Goal: Complete application form: Complete application form

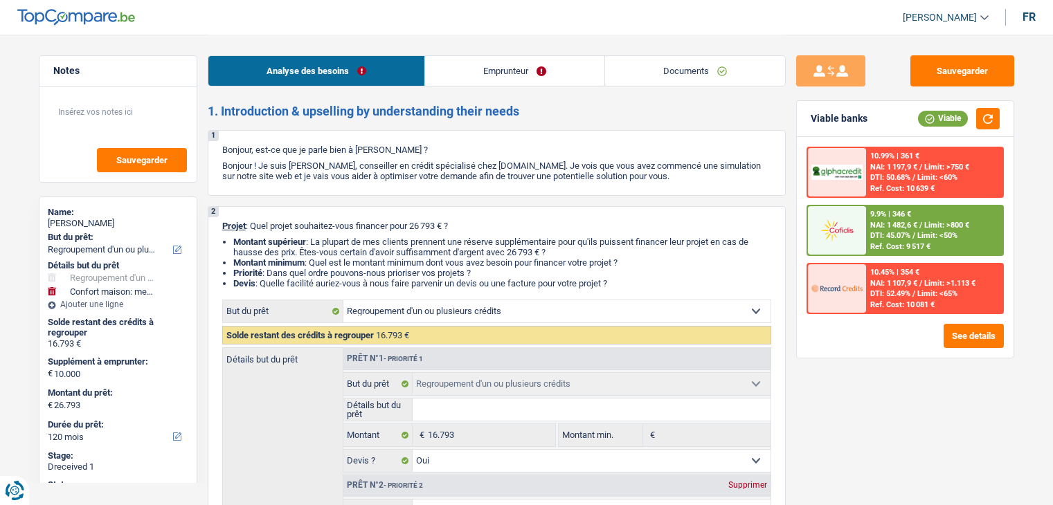
select select "refinancing"
select select "household"
select select "120"
select select "refinancing"
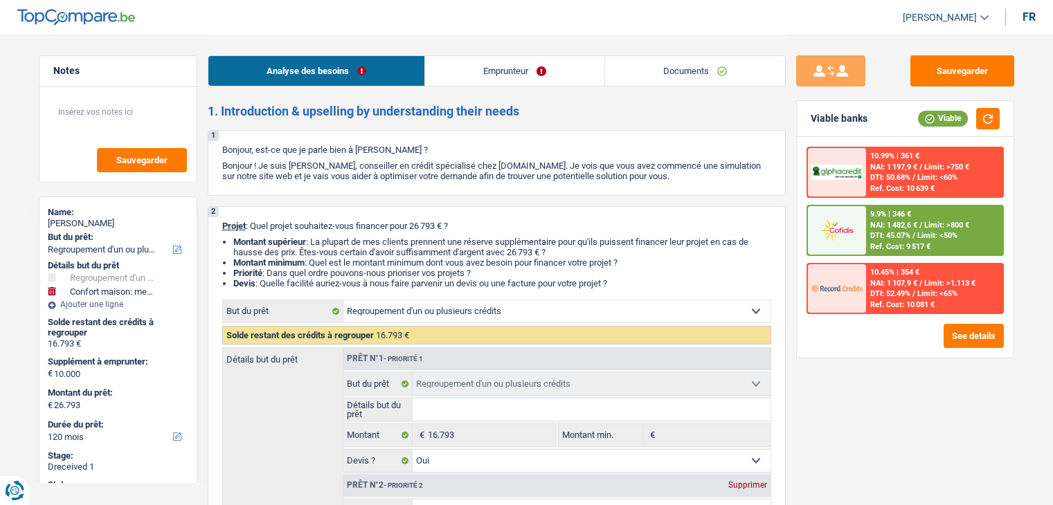
select select "refinancing"
select select "yes"
select select "household"
select select "not_answered"
select select "120"
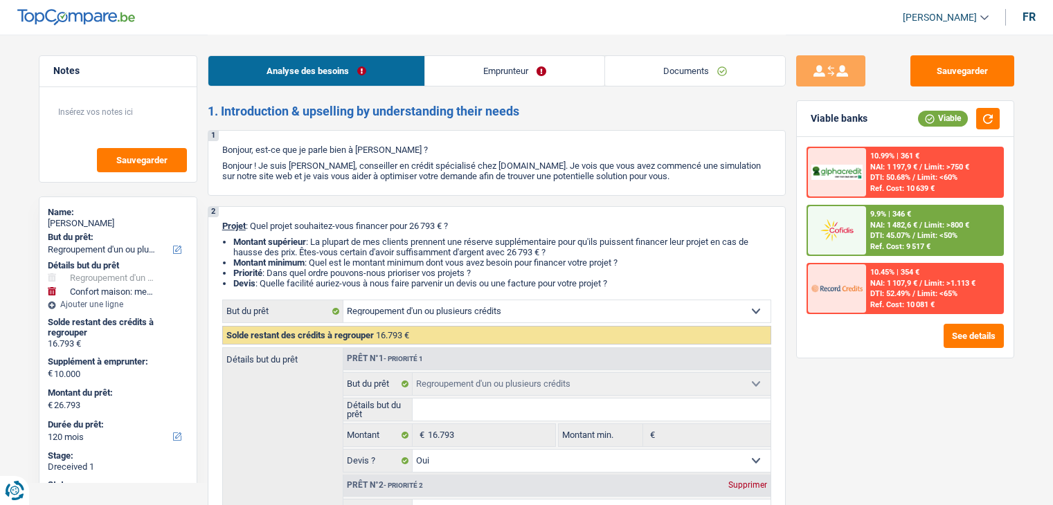
select select "worker"
select select "familyAllowances"
select select "netSalary"
select select "rents"
select select "carLoan"
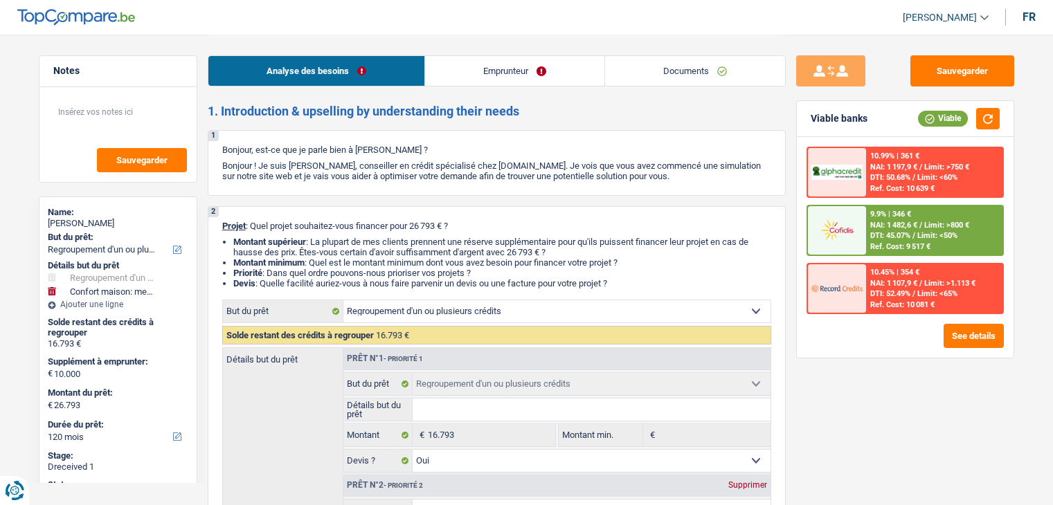
select select "60"
select select "refinancing"
select select "yes"
select select "household"
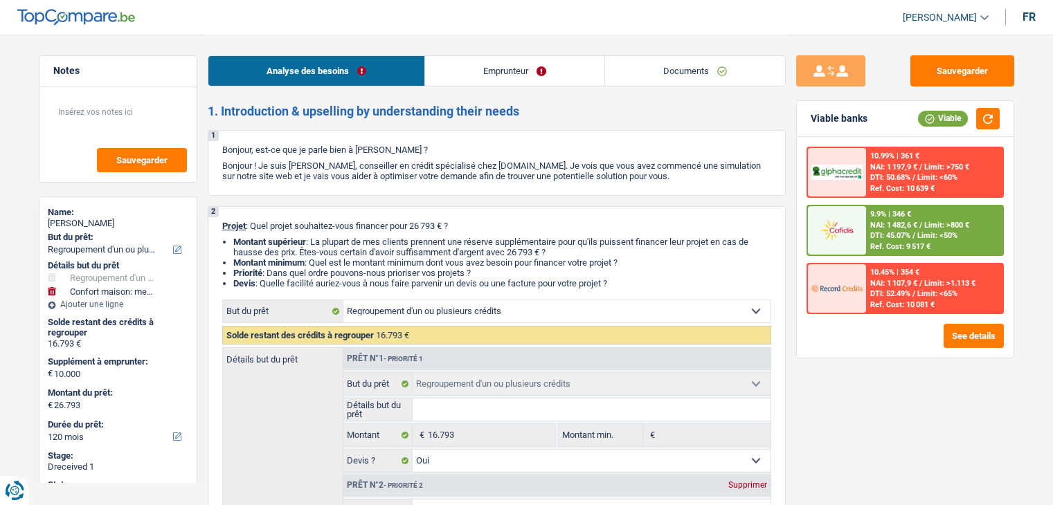
select select "not_answered"
select select "120"
click at [659, 85] on link "Documents" at bounding box center [695, 71] width 180 height 30
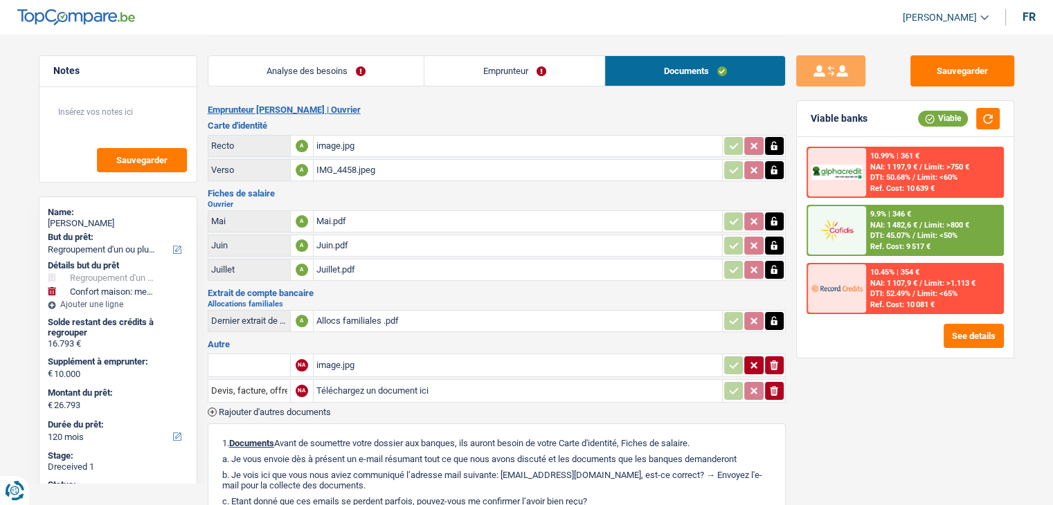
click at [343, 141] on div "image.jpg" at bounding box center [517, 146] width 403 height 21
click at [334, 177] on div "IMG_4458.jpeg" at bounding box center [517, 170] width 403 height 21
click at [945, 65] on button "Sauvegarder" at bounding box center [963, 70] width 104 height 31
click at [338, 355] on div "image.jpg" at bounding box center [517, 365] width 403 height 21
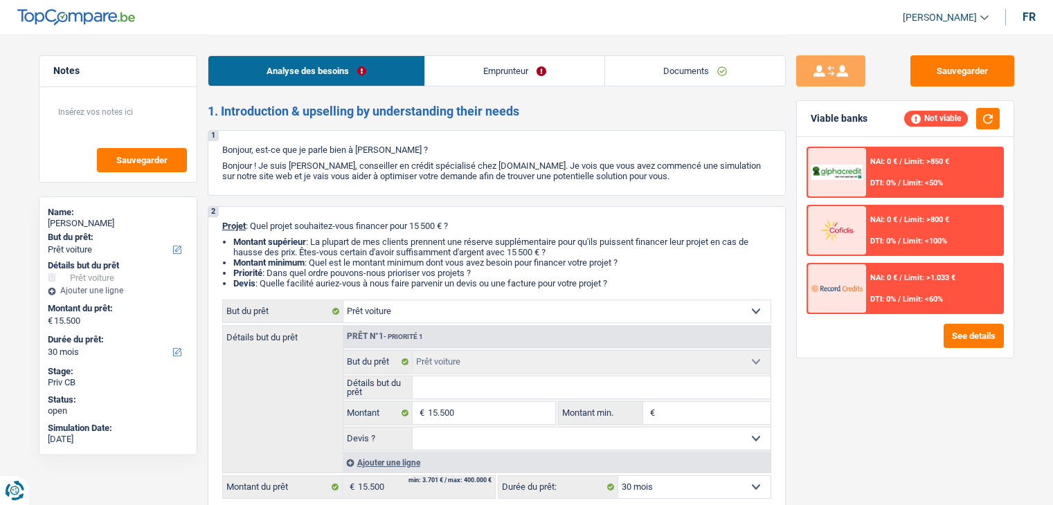
select select "car"
select select "30"
select select "car"
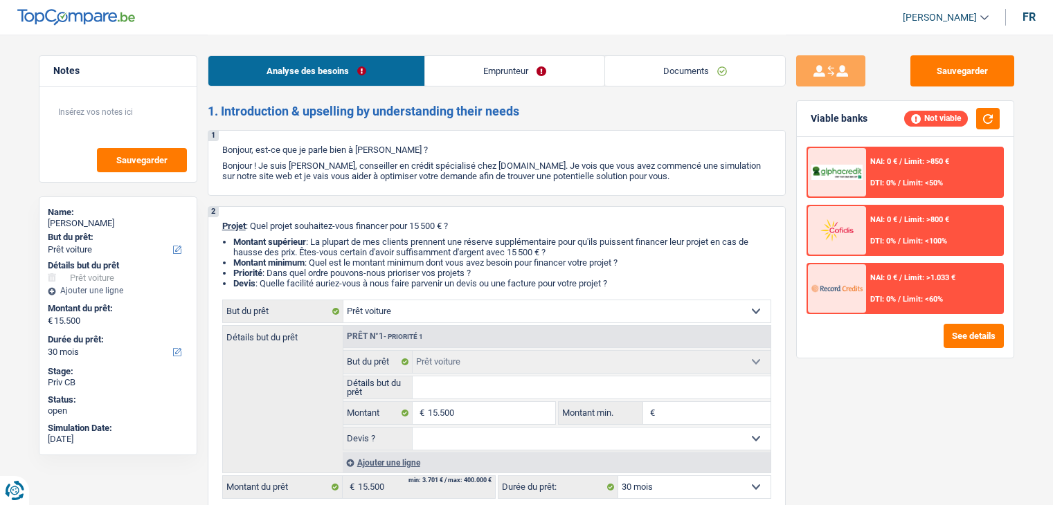
select select "30"
select select "car"
select select "30"
click at [507, 68] on link "Emprunteur" at bounding box center [514, 71] width 179 height 30
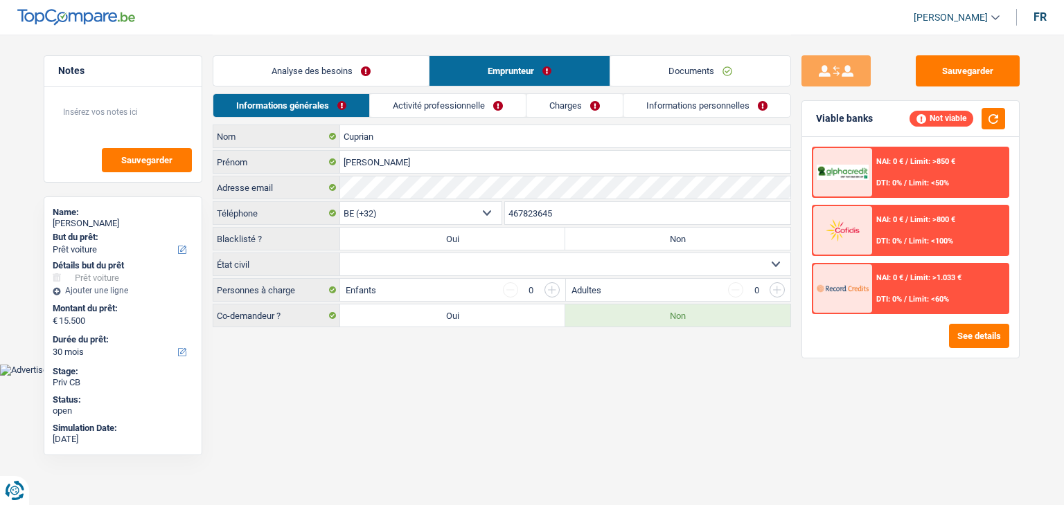
click at [479, 91] on div "Analyse des besoins Emprunteur Documents" at bounding box center [502, 64] width 578 height 59
click at [476, 95] on link "Activité professionnelle" at bounding box center [448, 105] width 156 height 23
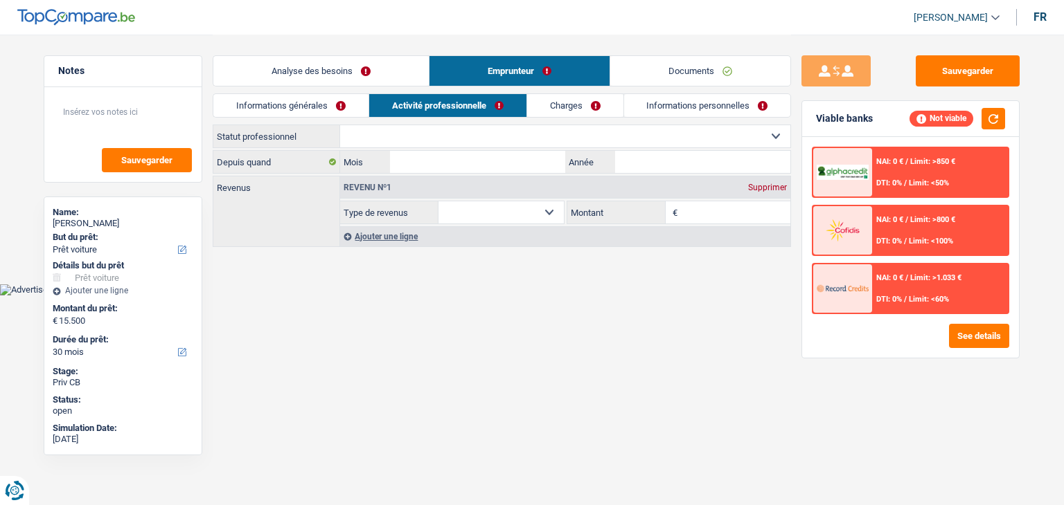
click at [550, 100] on link "Charges" at bounding box center [575, 105] width 96 height 23
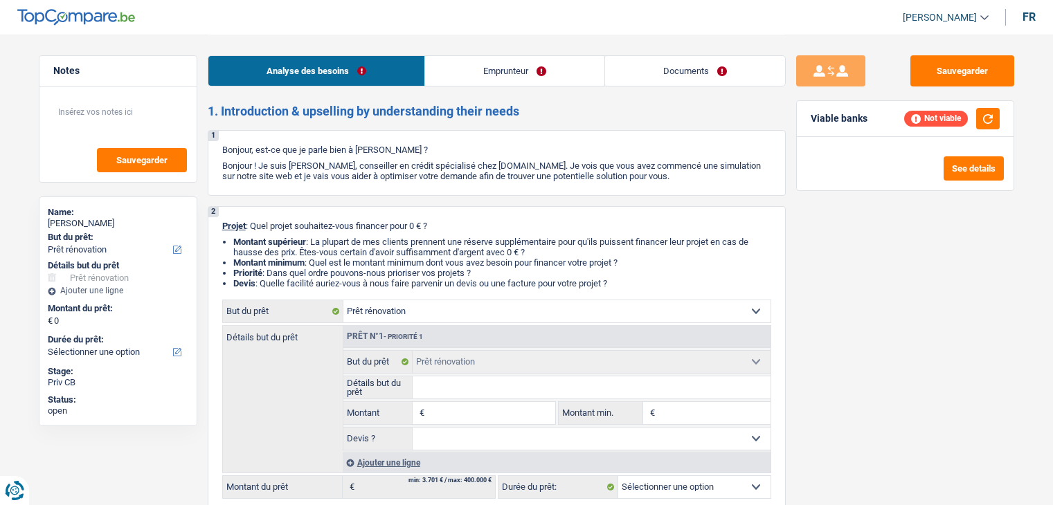
select select "renovation"
select select "privateEmployee"
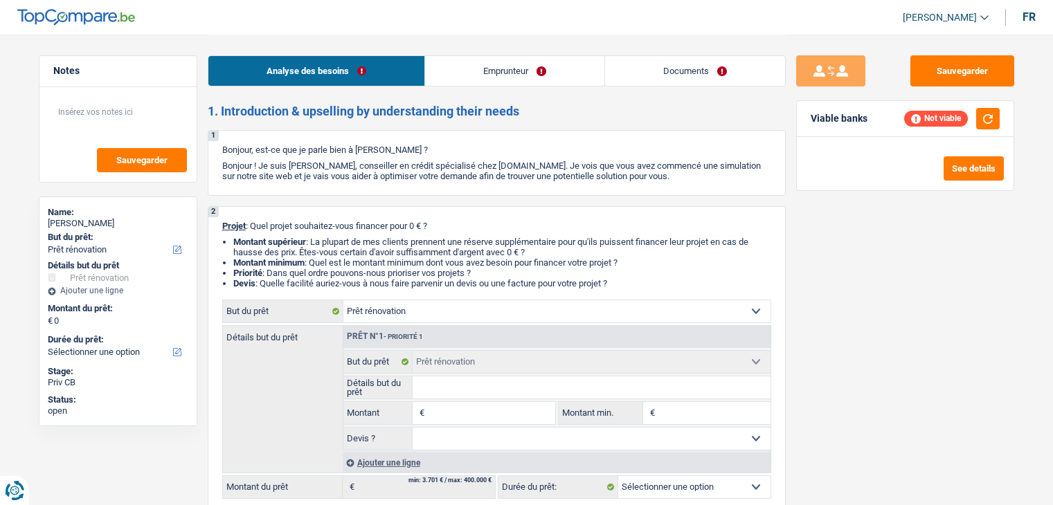
select select "familyAllowances"
select select "netSalary"
select select "mealVouchers"
select select "parttimeSelfemployed"
select select "ownerWithMortgage"
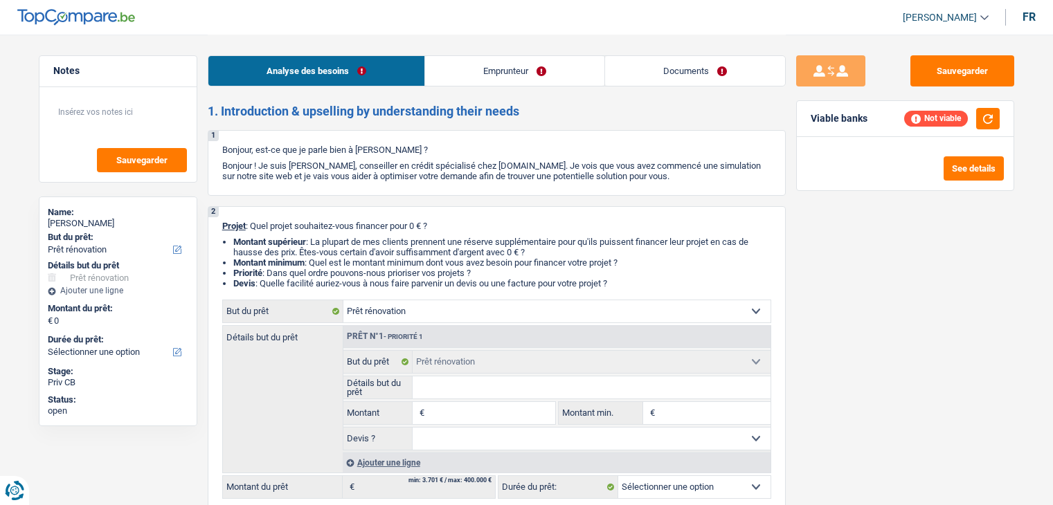
select select "mortgage"
select select "300"
select select "carLoan"
select select "96"
select select "personalLoan"
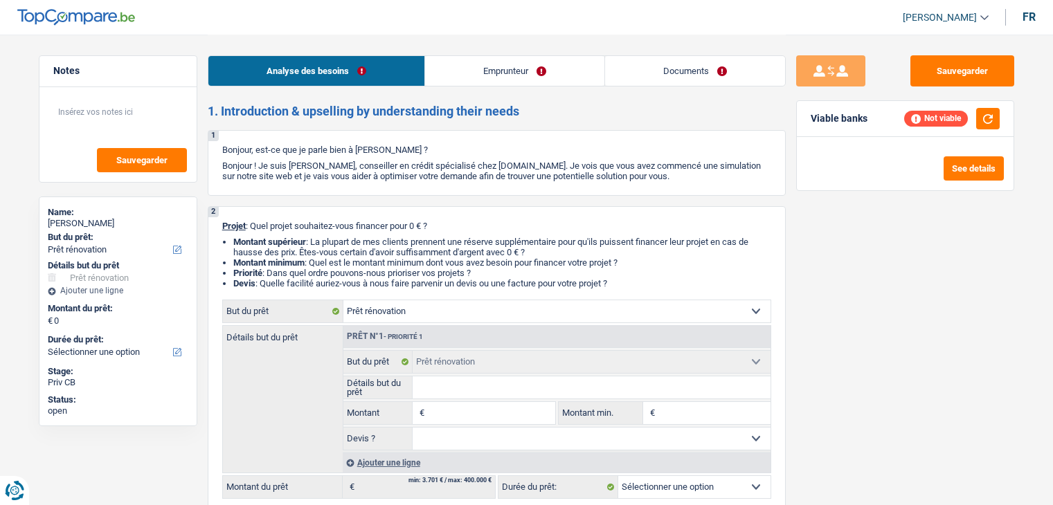
select select "smallWorks"
select select "84"
select select "cardOrCredit"
select select "renovation"
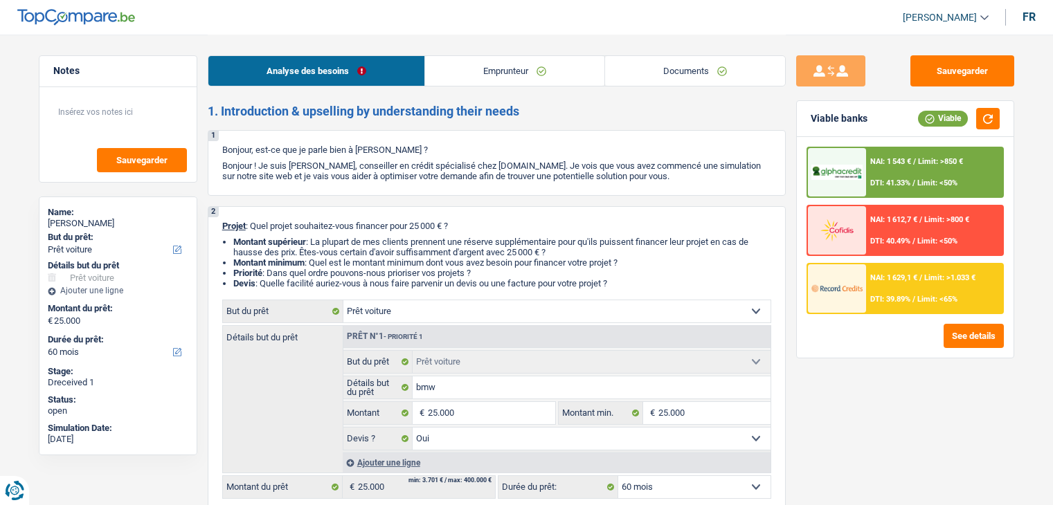
select select "car"
select select "60"
select select "car"
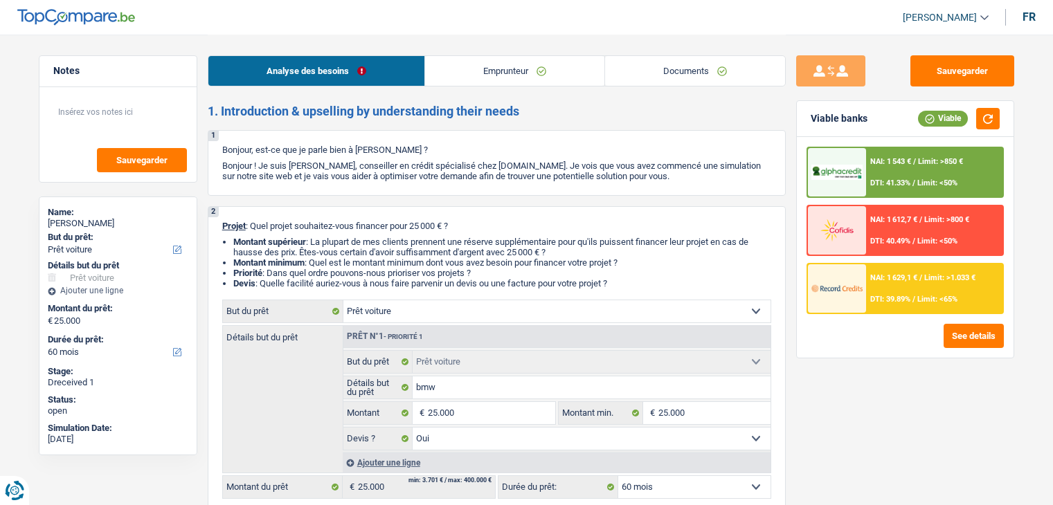
select select "yes"
select select "60"
select select "worker"
select select "netSalary"
select select "mealVouchers"
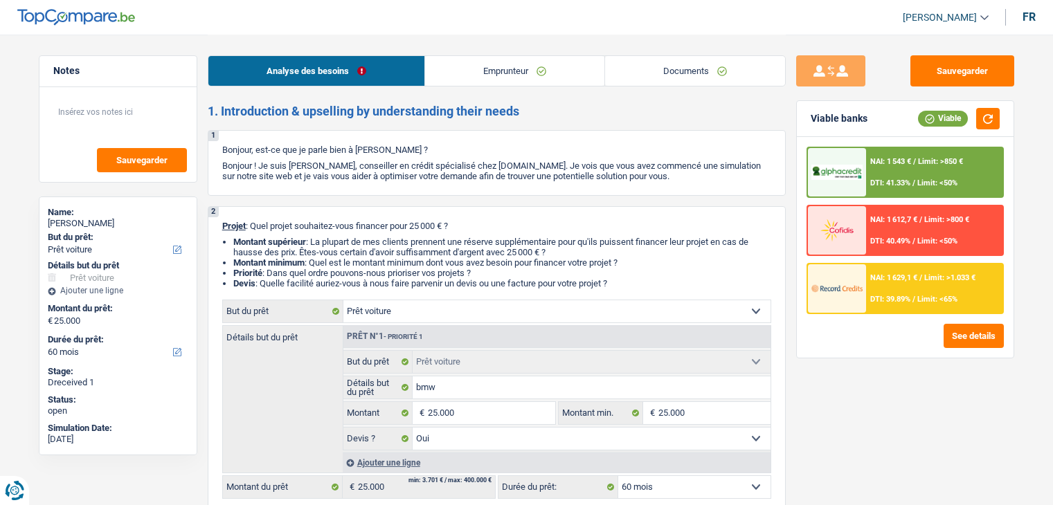
select select "rents"
select select "car"
select select "yes"
select select "60"
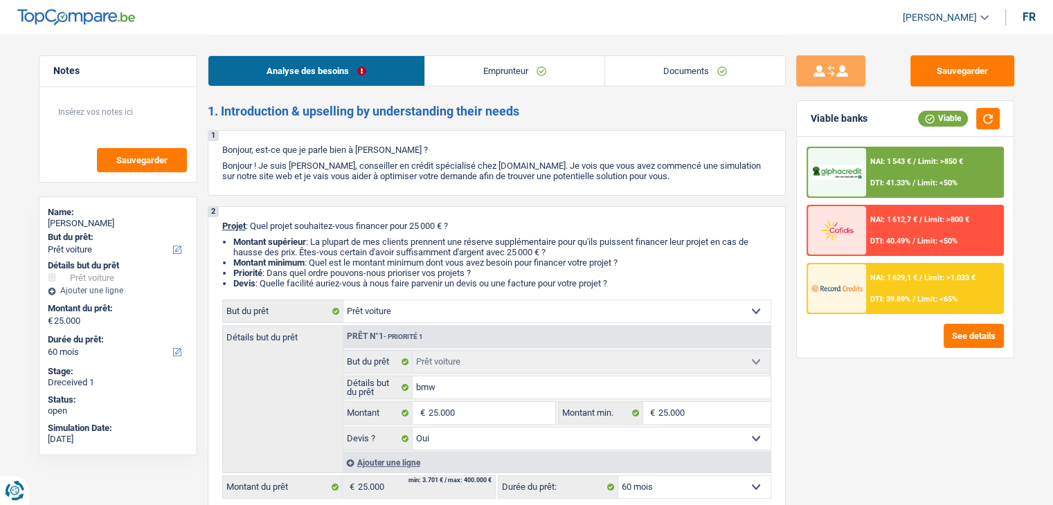
click at [700, 84] on link "Documents" at bounding box center [695, 71] width 180 height 30
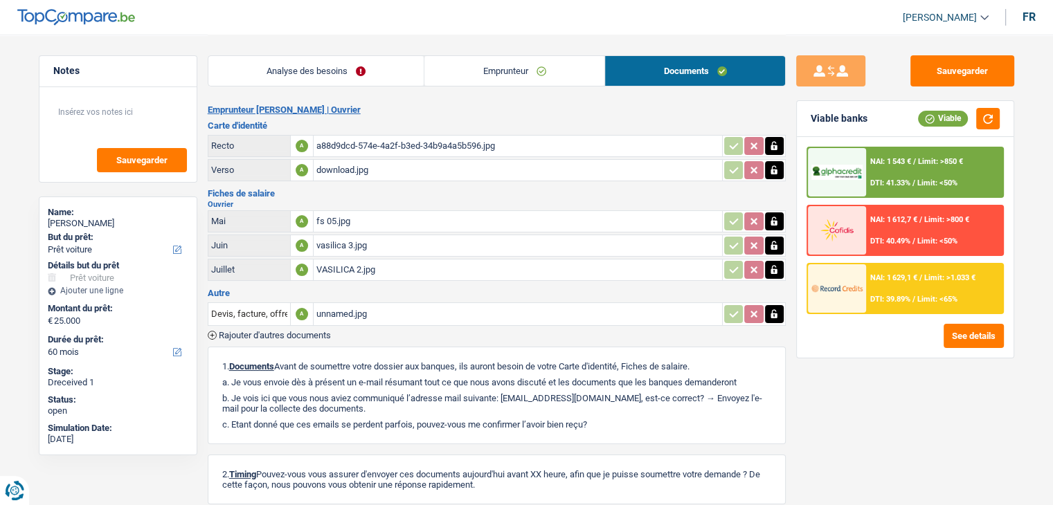
click at [464, 142] on div "a88d9dcd-574e-4a2f-b3ed-34b9a4a5b596.jpg" at bounding box center [517, 146] width 403 height 21
click at [332, 217] on div "fs 05.jpg" at bounding box center [517, 221] width 403 height 21
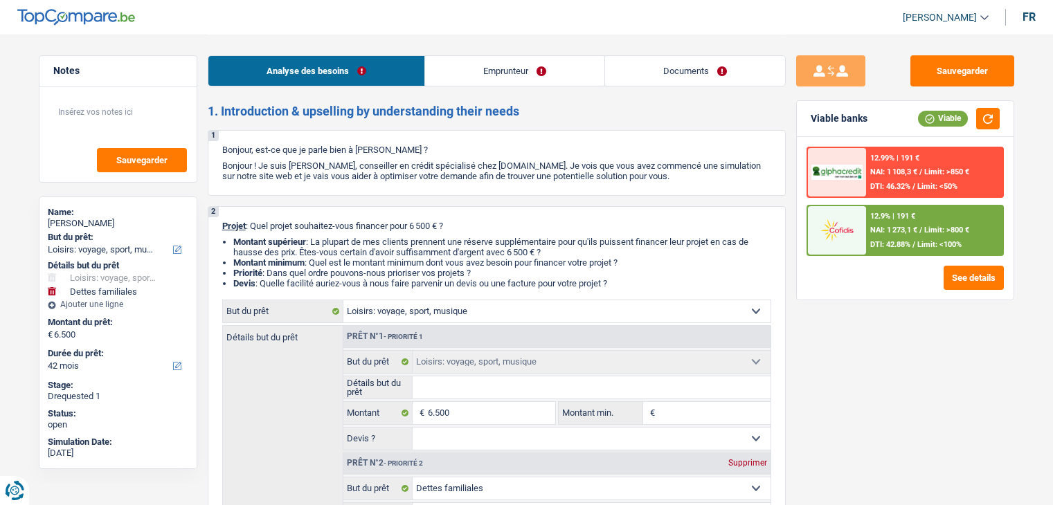
select select "hobbies"
select select "familyDebt"
select select "42"
select select "hobbies"
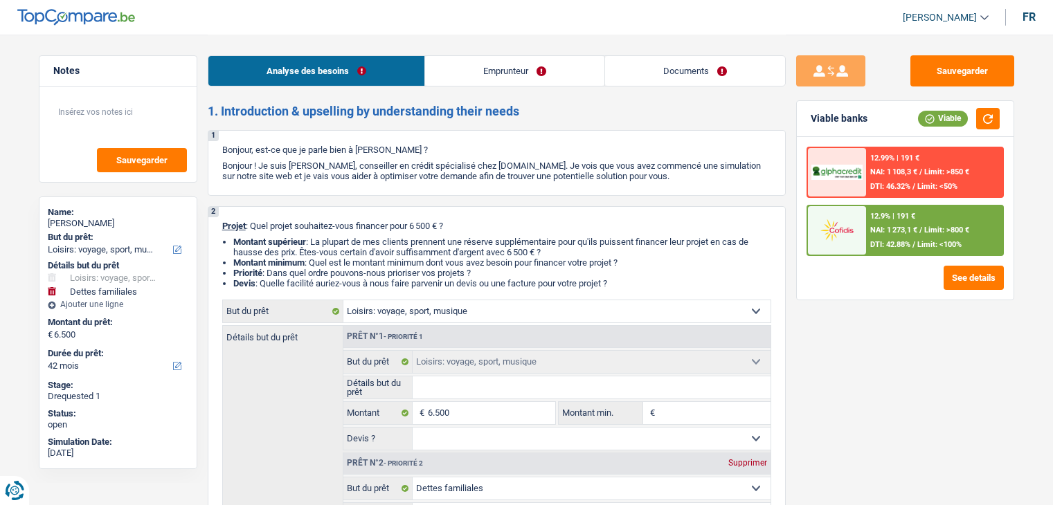
select select "hobbies"
select select "familyDebt"
select select "false"
select select "42"
select select "invalid"
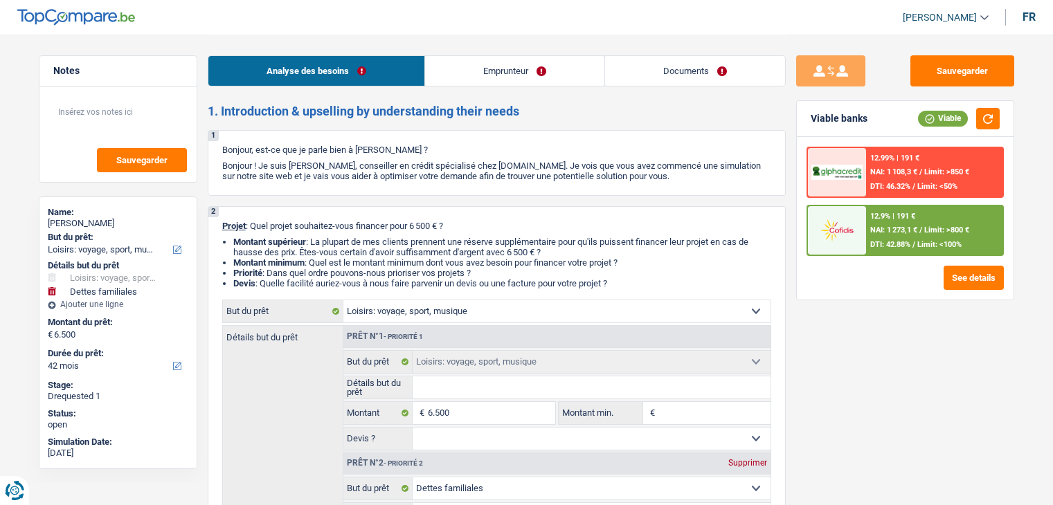
select select "familyAllowances"
select select "disabilityPension"
select select "rents"
select select "hobbies"
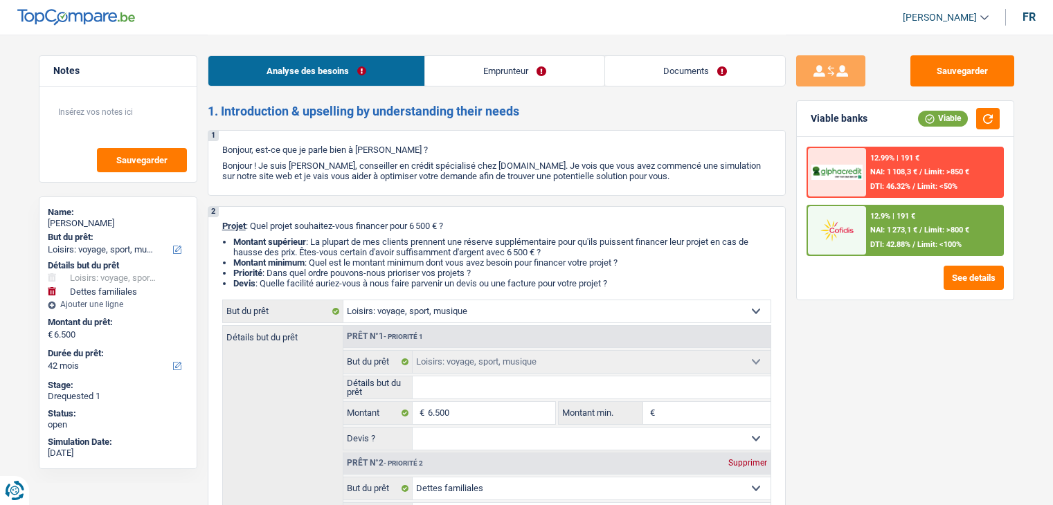
select select "familyDebt"
select select "false"
select select "42"
click at [642, 80] on link "Documents" at bounding box center [695, 71] width 180 height 30
